Goal: Information Seeking & Learning: Understand process/instructions

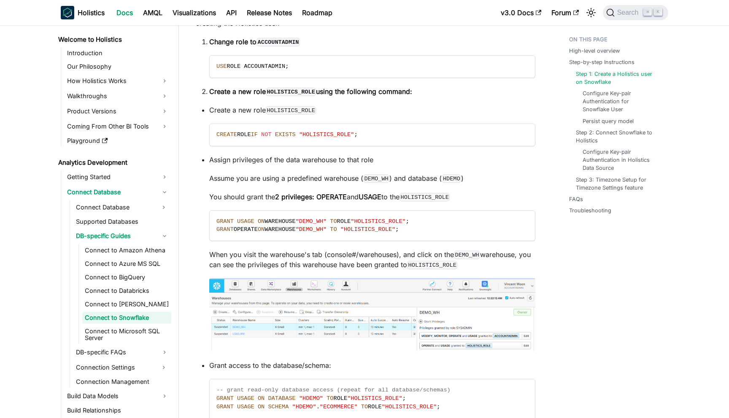
scroll to position [615, 0]
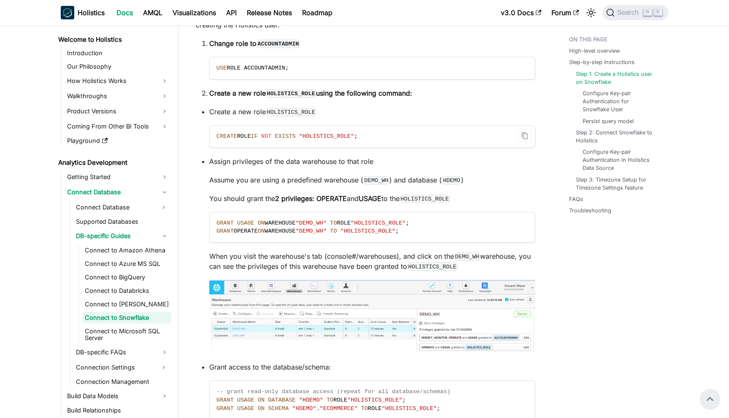
click at [296, 138] on span "EXISTS" at bounding box center [285, 136] width 21 height 6
copy ul "CREATE ROLE IF NOT EXISTS "HOLISTICS_ROLE" ;"
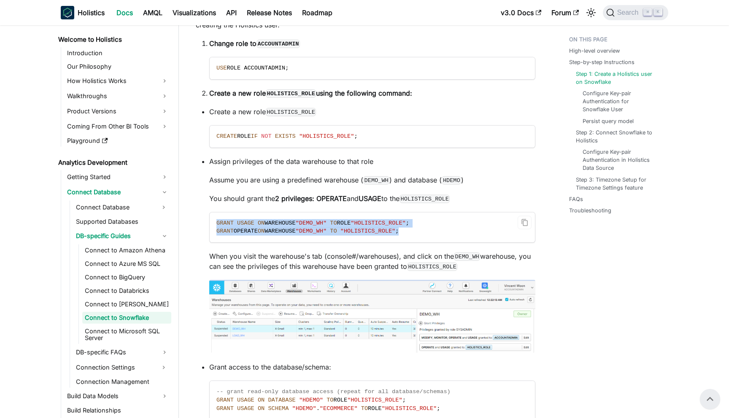
drag, startPoint x: 215, startPoint y: 223, endPoint x: 423, endPoint y: 231, distance: 208.1
click at [423, 231] on code "GRANT USAGE ON WAREHOUSE "DEMO_WH" TO ROLE "HOLISTICS_ROLE" ; GRANT OPERATE ON …" at bounding box center [372, 228] width 325 height 30
copy code "GRANT USAGE ON WAREHOUSE "DEMO_WH" TO ROLE "HOLISTICS_ROLE" ; GRANT OPERATE ON …"
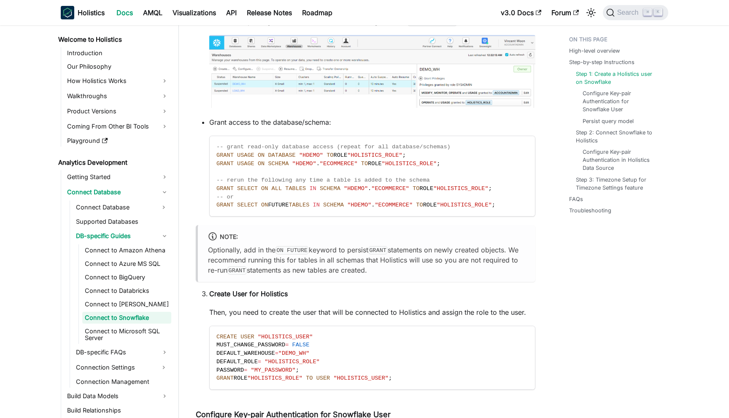
scroll to position [861, 0]
click at [235, 174] on code "-- grant read-only database access (repeat for all database/schemas) GRANT USAG…" at bounding box center [372, 175] width 325 height 80
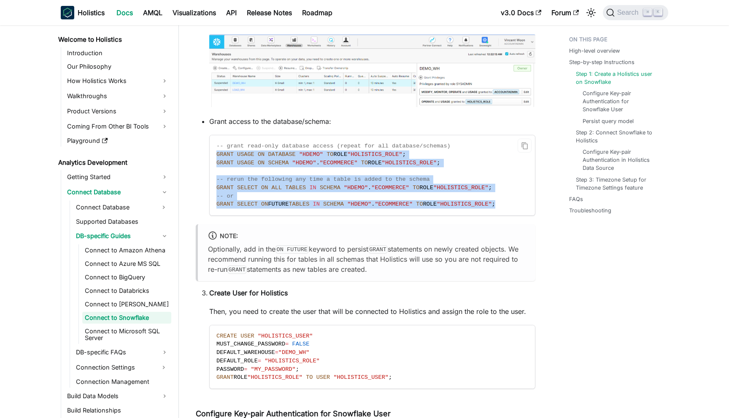
drag, startPoint x: 215, startPoint y: 155, endPoint x: 516, endPoint y: 206, distance: 305.1
click at [516, 206] on code "-- grant read-only database access (repeat for all database/schemas) GRANT USAG…" at bounding box center [372, 175] width 325 height 80
copy code "GRANT USAGE ON DATABASE "HDEMO" TO ROLE "HOLISTICS_ROLE" ; GRANT USAGE ON SCHEM…"
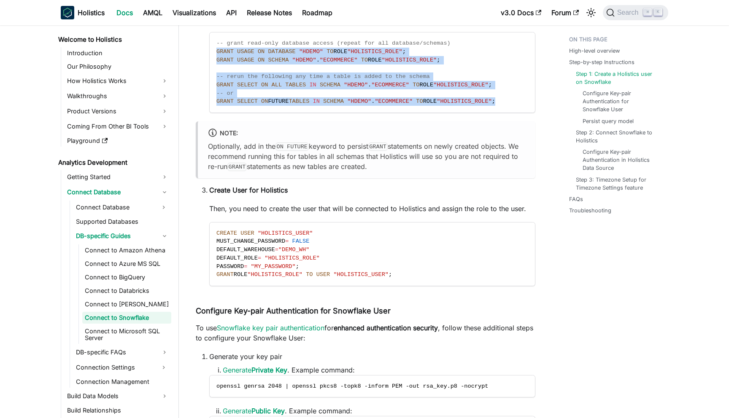
scroll to position [964, 0]
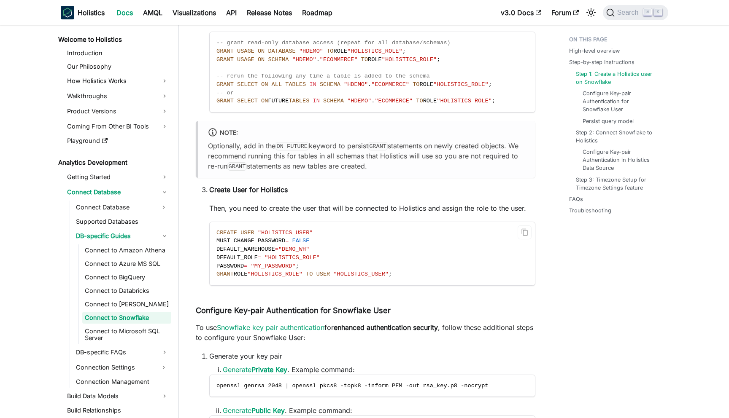
click at [343, 244] on code "CREATE USER "HOLISTICS_USER" MUST_CHANGE_PASSWORD = FALSE DEFAULT_WAREHOUSE = "…" at bounding box center [372, 253] width 325 height 63
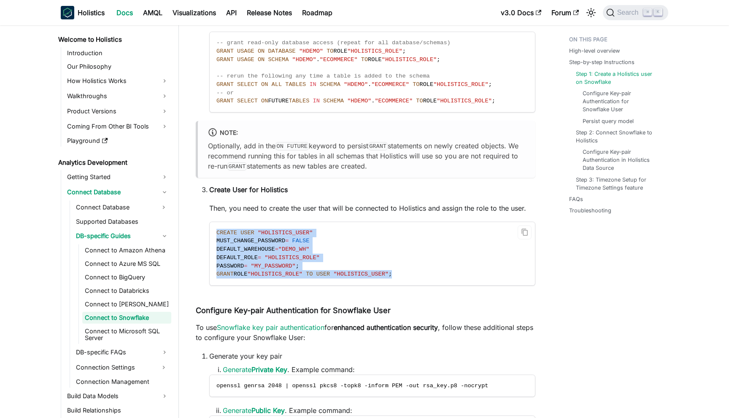
drag, startPoint x: 216, startPoint y: 232, endPoint x: 435, endPoint y: 280, distance: 224.0
click at [435, 280] on code "CREATE USER "HOLISTICS_USER" MUST_CHANGE_PASSWORD = FALSE DEFAULT_WAREHOUSE = "…" at bounding box center [372, 253] width 325 height 63
copy code "CREATE USER "HOLISTICS_USER" MUST_CHANGE_PASSWORD = FALSE DEFAULT_WAREHOUSE = "…"
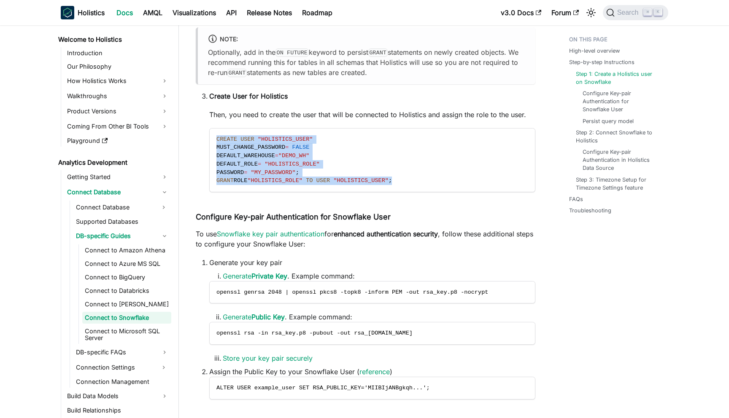
scroll to position [1064, 0]
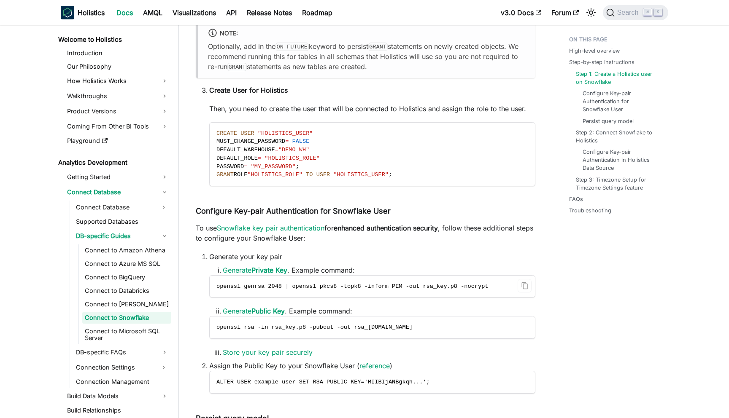
click at [316, 286] on span "openssl genrsa 2048 | openssl pkcs8 -topk8 -inform PEM -out rsa_key.p8 -nocrypt" at bounding box center [352, 286] width 272 height 6
copy li "openssl genrsa 2048 | openssl pkcs8 -topk8 -inform PEM -out rsa_key.p8 -nocrypt"
drag, startPoint x: 217, startPoint y: 328, endPoint x: 391, endPoint y: 329, distance: 174.2
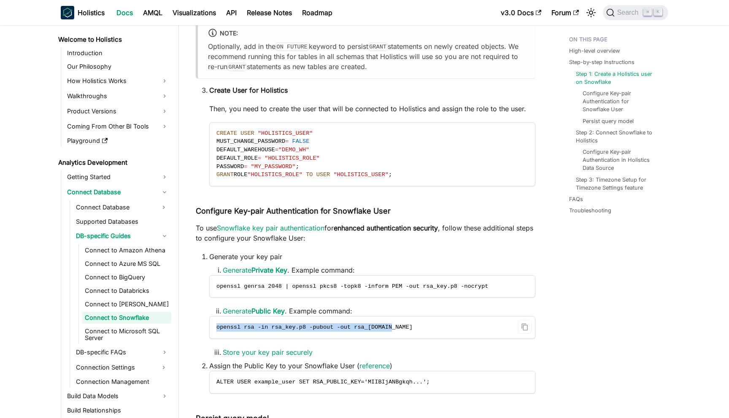
click at [391, 329] on span "openssl rsa -in rsa_key.p8 -pubout -out rsa_[DOMAIN_NAME]" at bounding box center [314, 327] width 196 height 6
copy span "openssl rsa -in rsa_key.p8 -pubout -out rsa_[DOMAIN_NAME]"
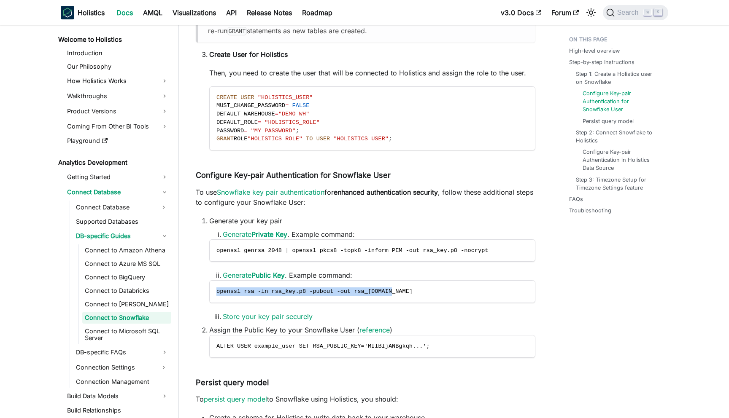
scroll to position [1116, 0]
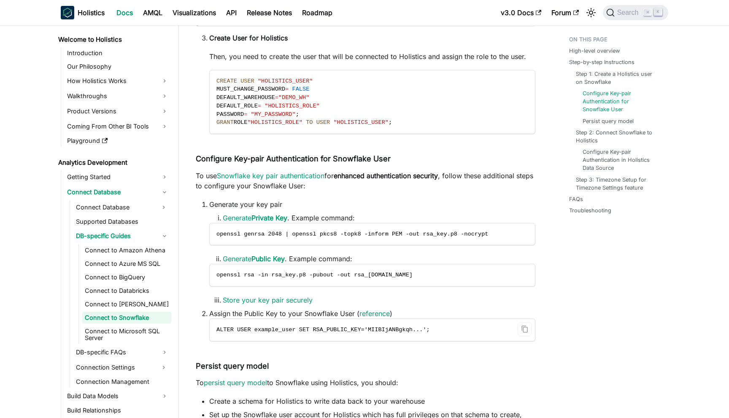
click at [323, 327] on code "ALTER USER example_user SET RSA_PUBLIC_KEY='MIIBIjANBgkqh...';" at bounding box center [372, 330] width 325 height 22
copy div "ALTER USER example_user SET RSA_PUBLIC_KEY='MIIBIjANBgkqh...';"
click at [258, 327] on code "ALTER USER example_user SET RSA_PUBLIC_KEY='MIIBIjANBgkqh...';" at bounding box center [372, 330] width 325 height 22
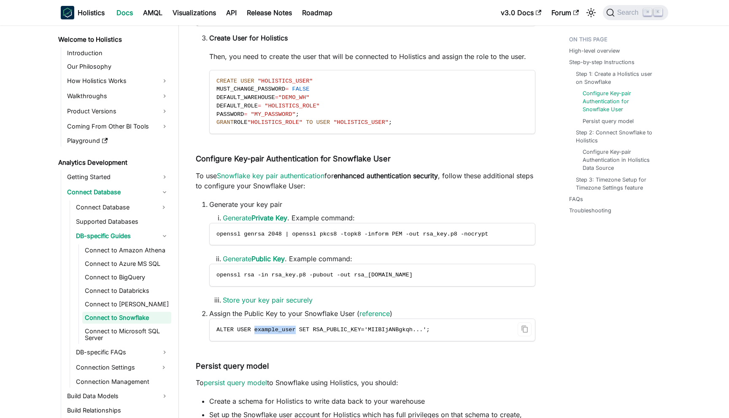
click at [258, 327] on code "ALTER USER example_user SET RSA_PUBLIC_KEY='MIIBIjANBgkqh...';" at bounding box center [372, 330] width 325 height 22
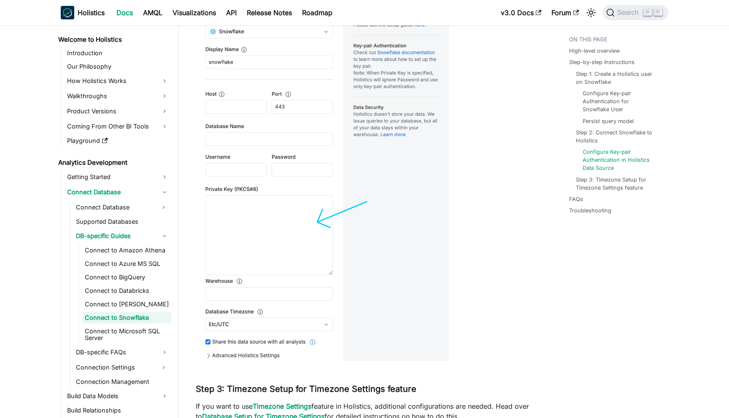
scroll to position [2509, 0]
